Goal: Check status: Check status

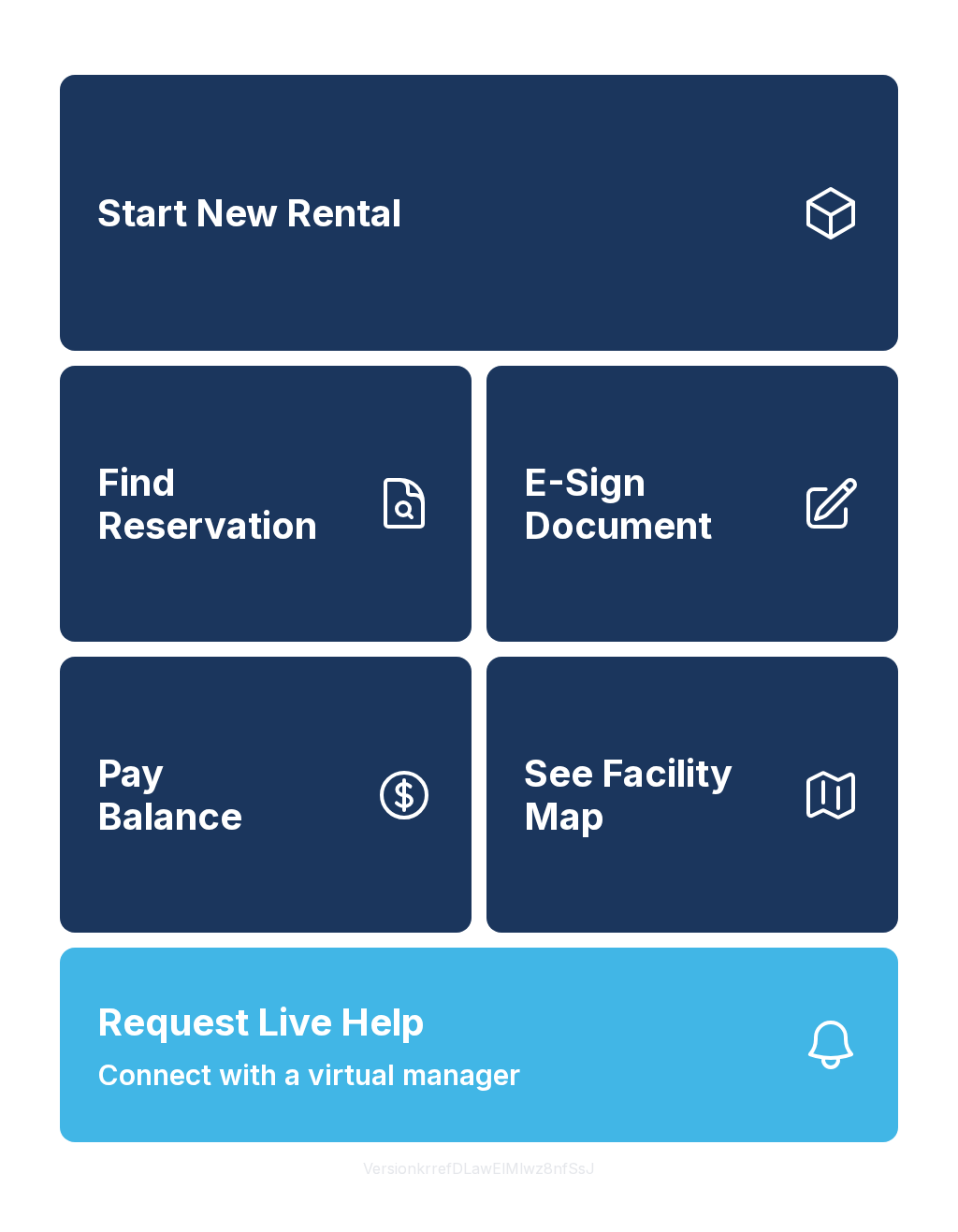
click at [301, 547] on span "Find Reservation" at bounding box center [228, 504] width 262 height 86
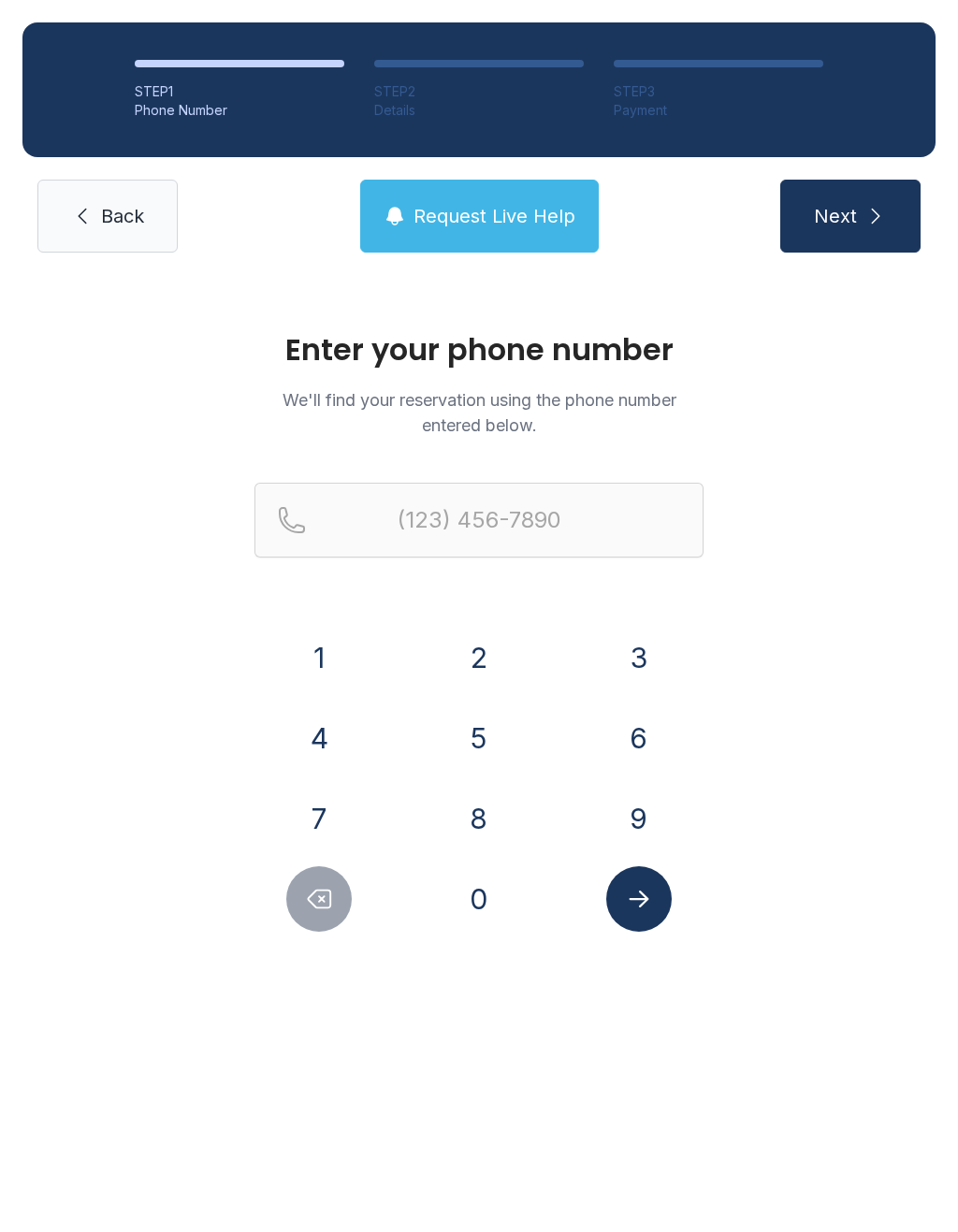
click at [332, 810] on button "7" at bounding box center [320, 819] width 66 height 66
click at [325, 659] on button "1" at bounding box center [320, 658] width 66 height 66
click at [635, 824] on button "9" at bounding box center [639, 819] width 66 height 66
click at [641, 747] on button "6" at bounding box center [639, 738] width 66 height 66
click at [466, 737] on button "5" at bounding box center [479, 738] width 66 height 66
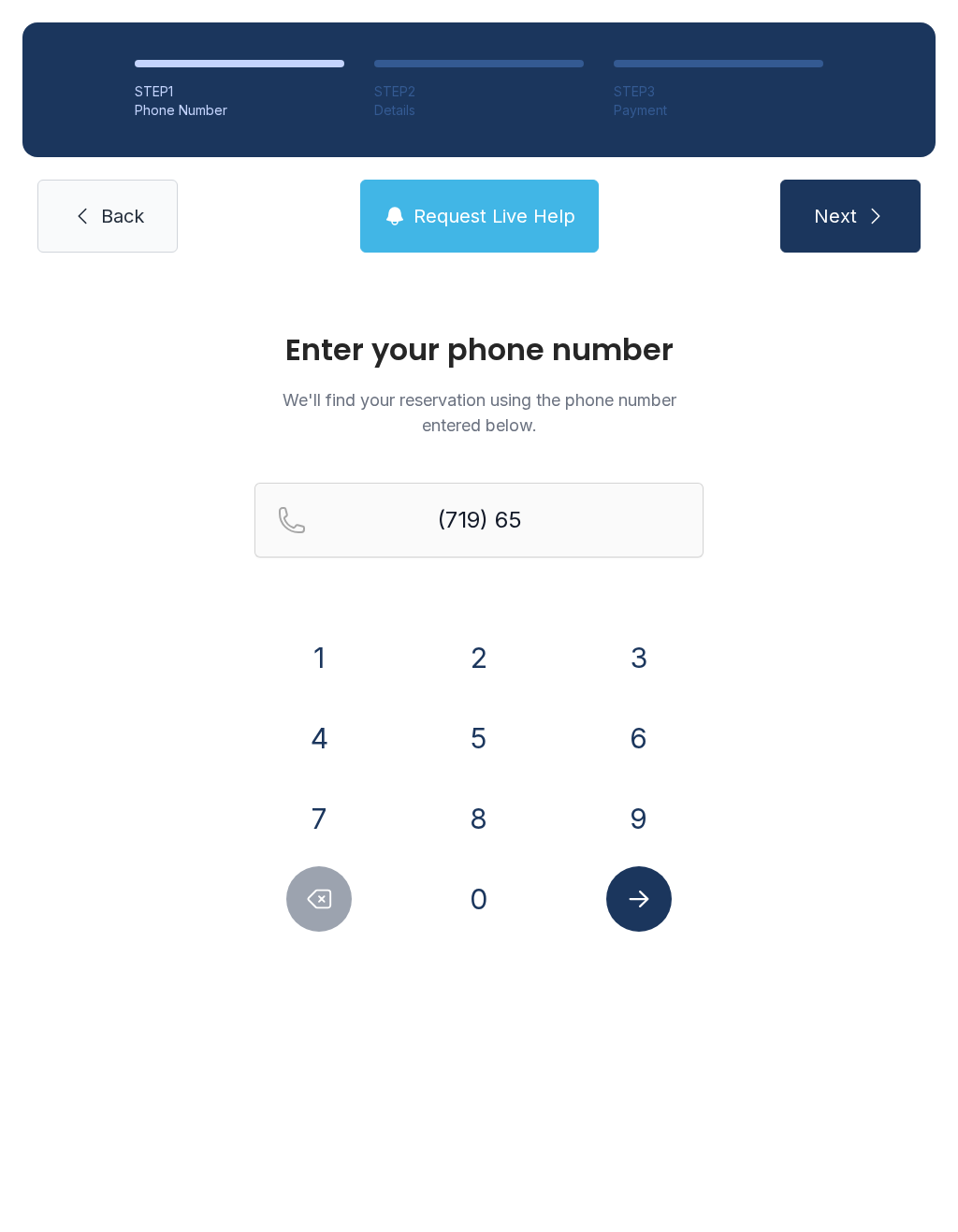
click at [502, 876] on button "0" at bounding box center [479, 899] width 66 height 66
click at [479, 652] on button "2" at bounding box center [479, 658] width 66 height 66
click at [635, 732] on button "6" at bounding box center [639, 738] width 66 height 66
click at [639, 814] on button "9" at bounding box center [639, 819] width 66 height 66
click at [649, 643] on button "3" at bounding box center [639, 658] width 66 height 66
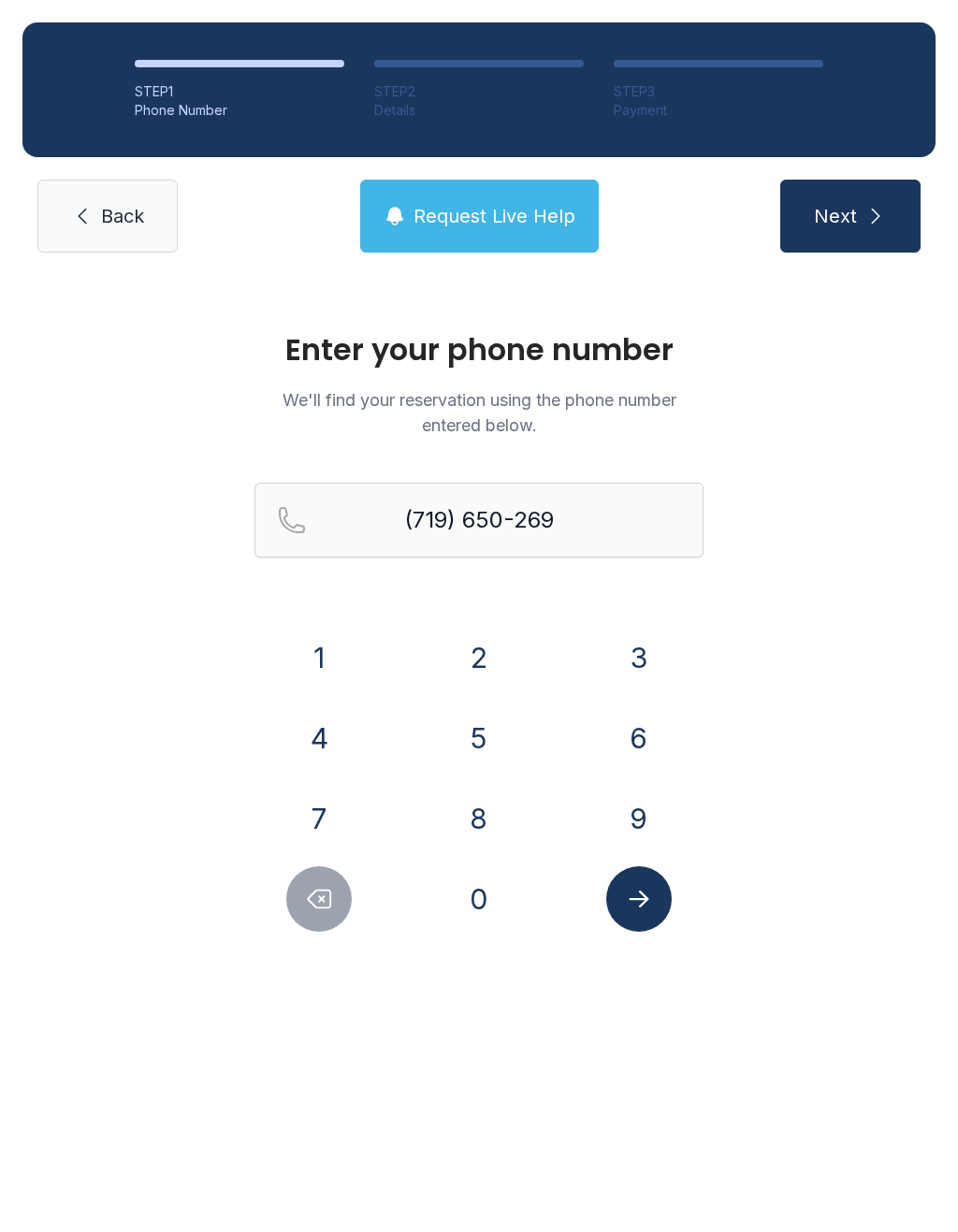
type input "[PHONE_NUMBER]"
click at [656, 906] on button "Submit lookup form" at bounding box center [639, 899] width 66 height 66
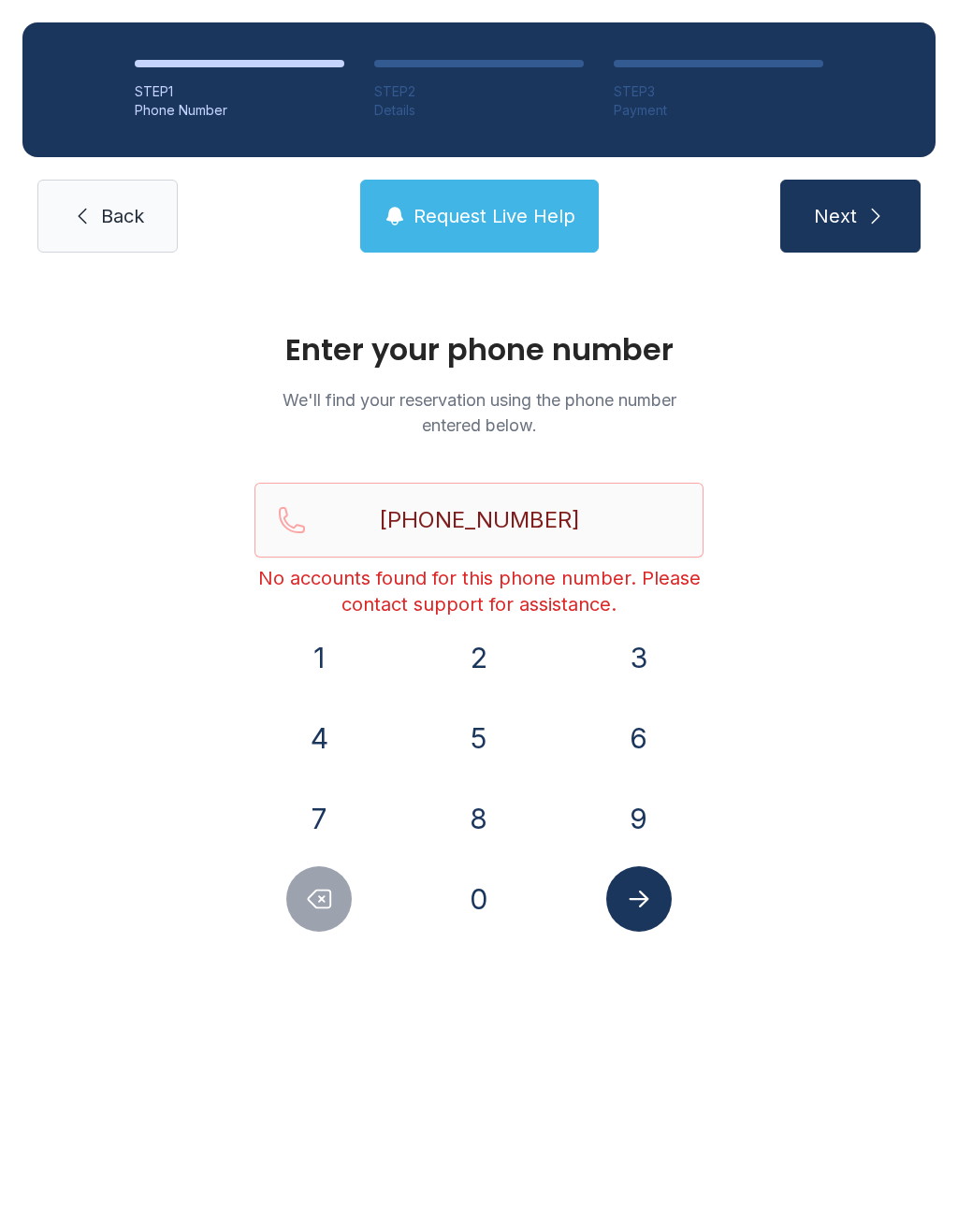
click at [135, 239] on link "Back" at bounding box center [108, 215] width 140 height 73
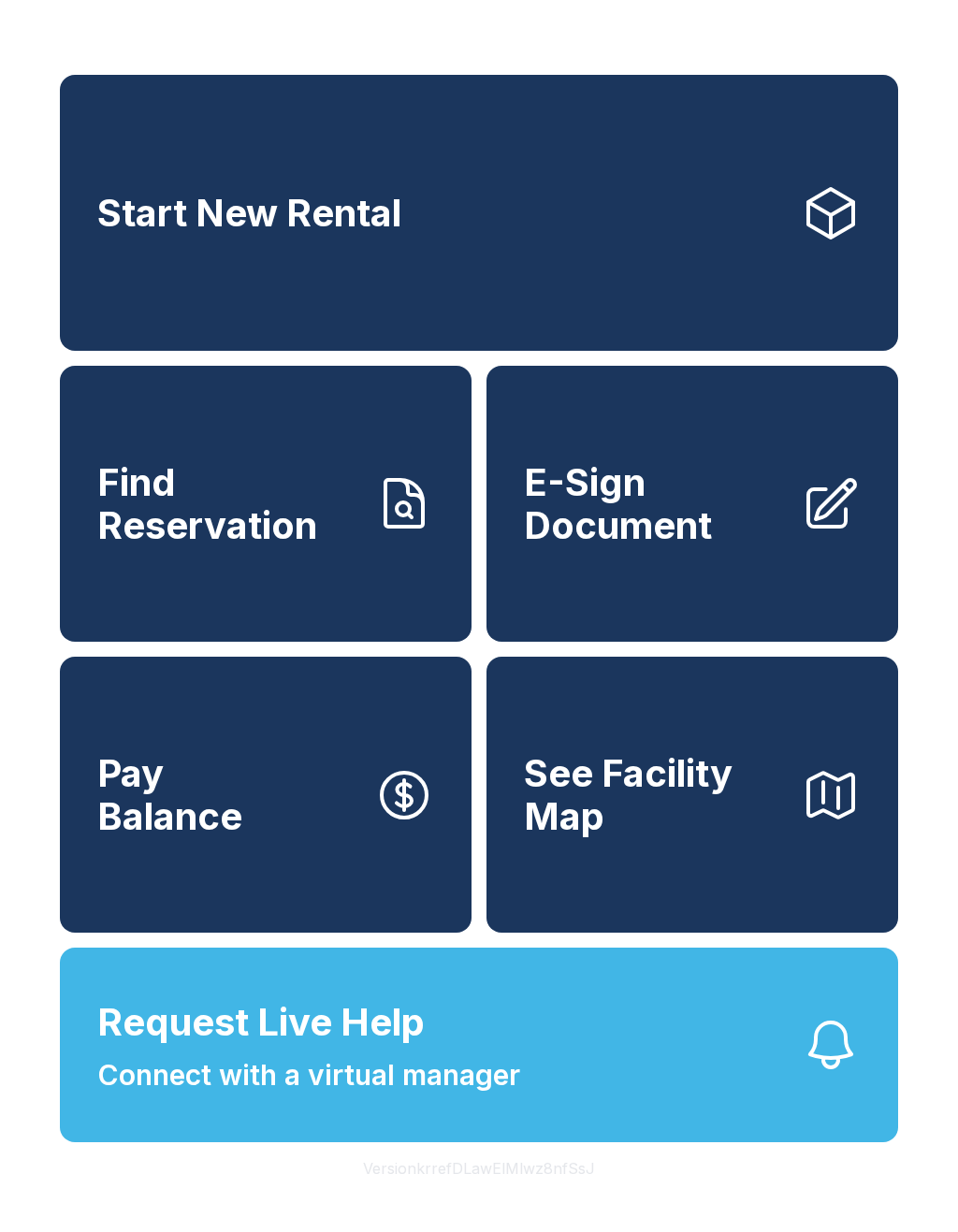
click at [562, 1105] on button "Request Live Help Connect with a virtual manager" at bounding box center [479, 1045] width 838 height 194
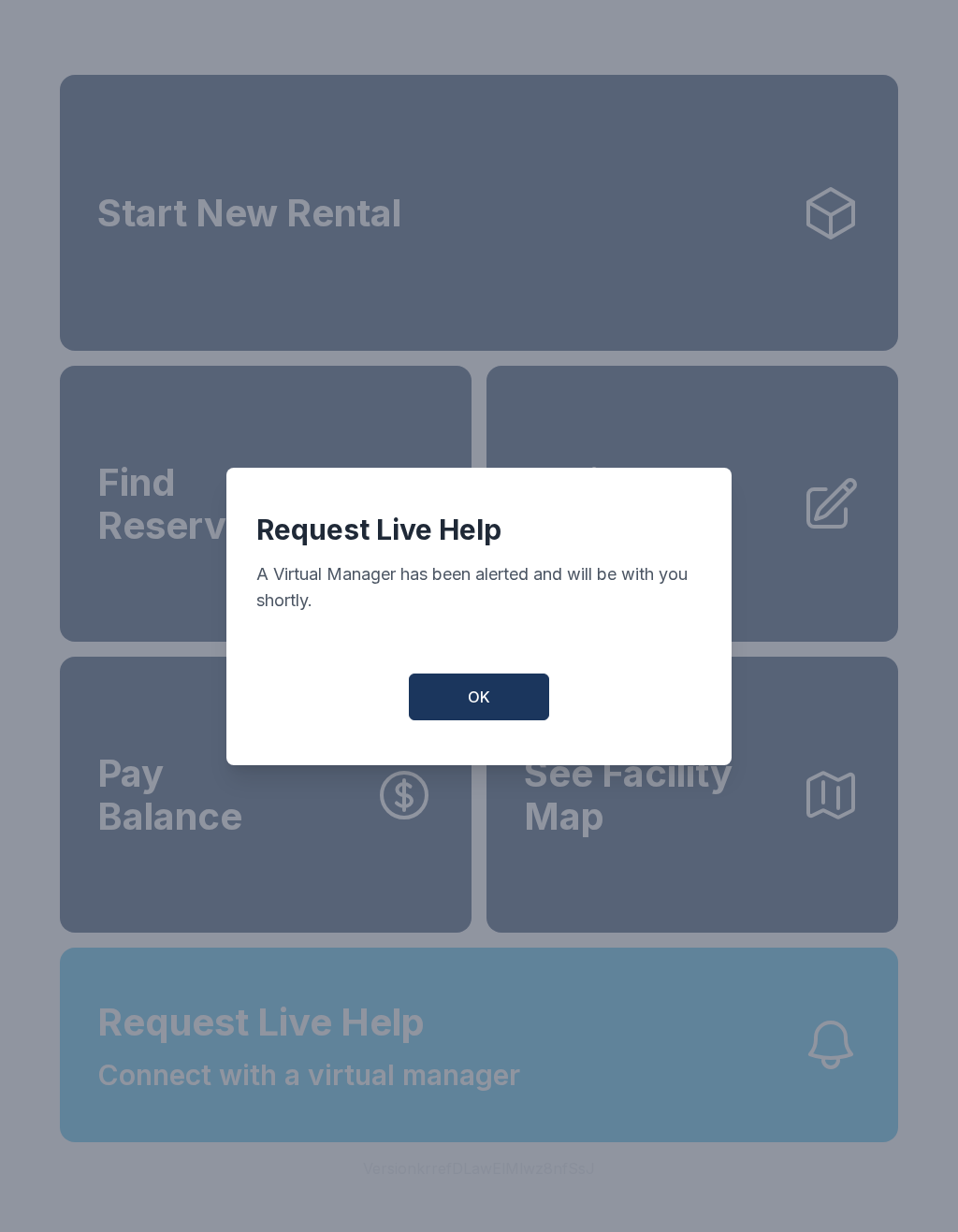
click at [511, 717] on button "OK" at bounding box center [479, 697] width 140 height 47
